Goal: Task Accomplishment & Management: Use online tool/utility

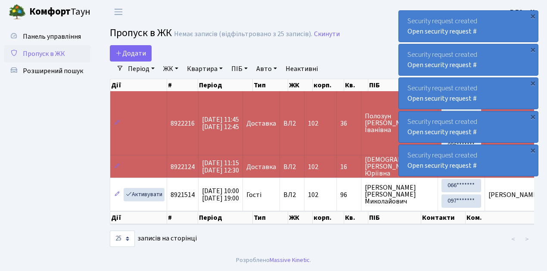
select select "25"
click at [56, 72] on span "Розширений пошук" at bounding box center [53, 70] width 60 height 9
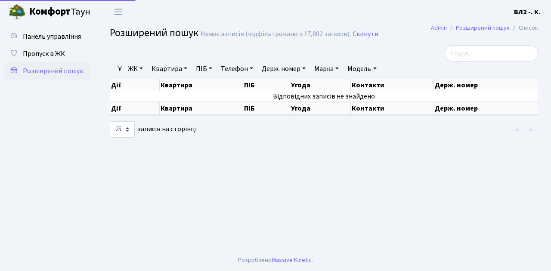
select select "25"
click at [187, 70] on link "Квартира" at bounding box center [169, 69] width 43 height 15
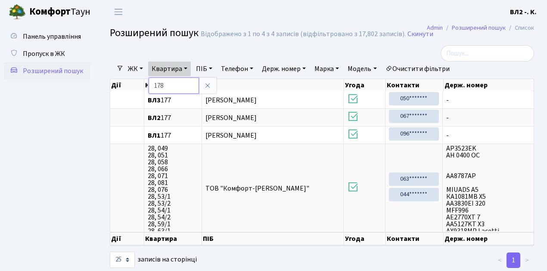
type input "178"
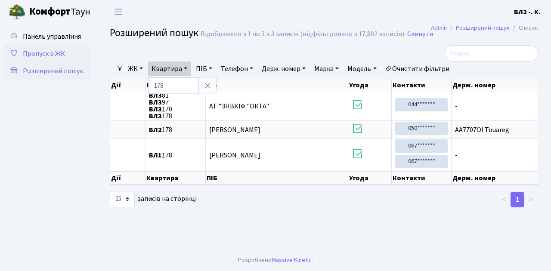
click at [36, 54] on span "Пропуск в ЖК" at bounding box center [44, 53] width 42 height 9
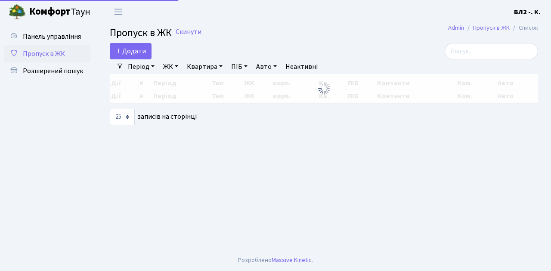
select select "25"
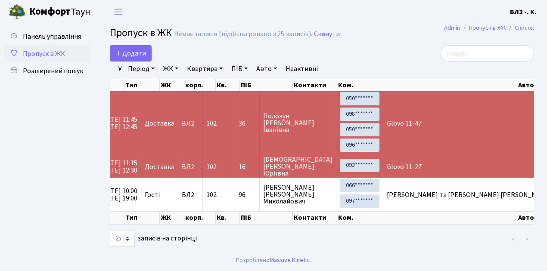
scroll to position [0, 75]
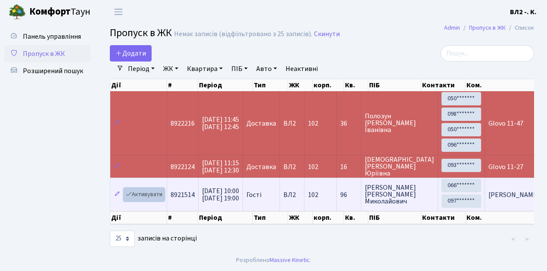
click at [158, 198] on link "Активувати" at bounding box center [144, 194] width 41 height 13
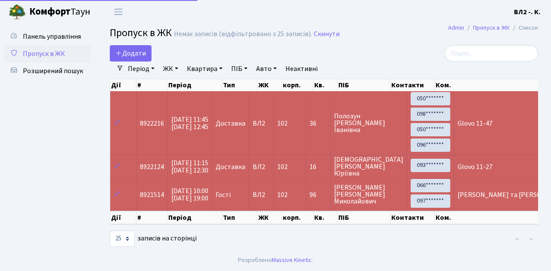
select select "25"
